Goal: Obtain resource: Obtain resource

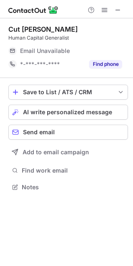
scroll to position [181, 133]
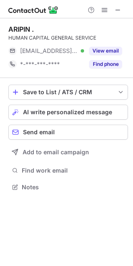
scroll to position [181, 133]
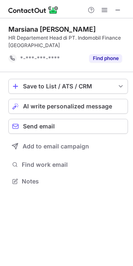
scroll to position [176, 133]
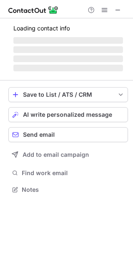
scroll to position [181, 133]
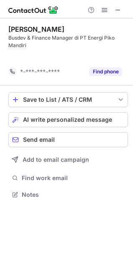
scroll to position [176, 133]
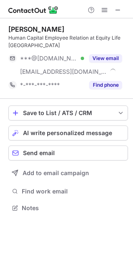
scroll to position [202, 133]
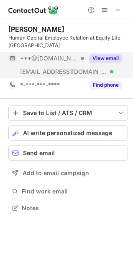
click at [112, 60] on button "View email" at bounding box center [105, 58] width 33 height 8
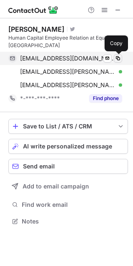
click at [119, 58] on span at bounding box center [117, 58] width 7 height 7
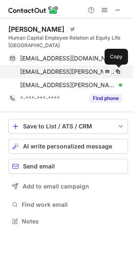
click at [120, 71] on span at bounding box center [117, 71] width 7 height 7
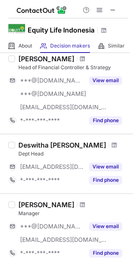
scroll to position [638, 0]
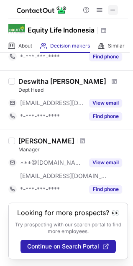
click at [111, 11] on span at bounding box center [112, 10] width 7 height 7
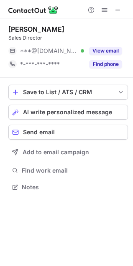
scroll to position [181, 133]
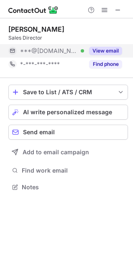
click at [111, 54] on button "View email" at bounding box center [105, 51] width 33 height 8
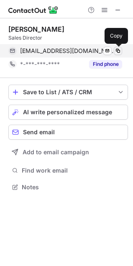
click at [118, 50] on span at bounding box center [117, 51] width 7 height 7
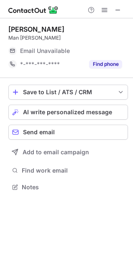
scroll to position [181, 133]
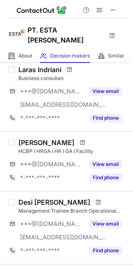
scroll to position [187, 0]
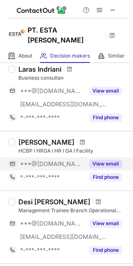
click at [93, 160] on button "View email" at bounding box center [105, 164] width 33 height 8
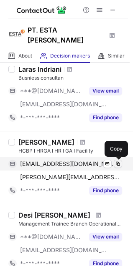
click at [118, 165] on span at bounding box center [117, 164] width 7 height 7
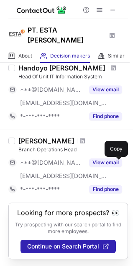
scroll to position [621, 0]
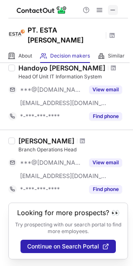
click at [112, 10] on span at bounding box center [112, 10] width 7 height 7
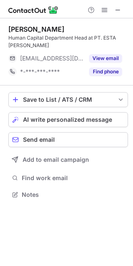
scroll to position [189, 133]
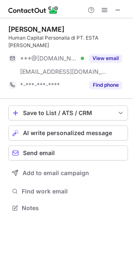
scroll to position [202, 133]
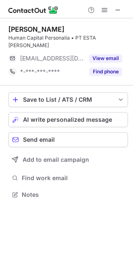
scroll to position [189, 133]
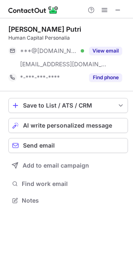
scroll to position [195, 133]
click at [116, 8] on span at bounding box center [117, 10] width 7 height 7
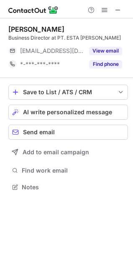
scroll to position [181, 133]
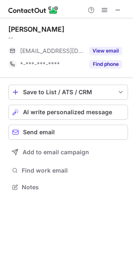
scroll to position [181, 133]
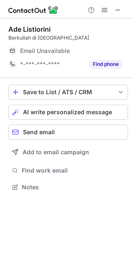
scroll to position [181, 133]
